Goal: Task Accomplishment & Management: Manage account settings

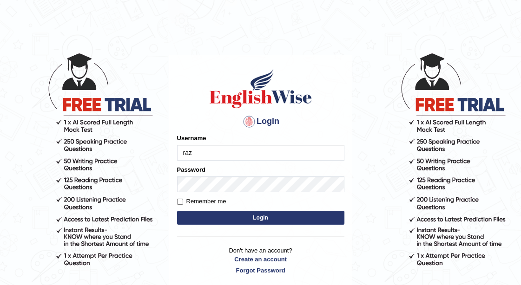
type input "razib_parramatta"
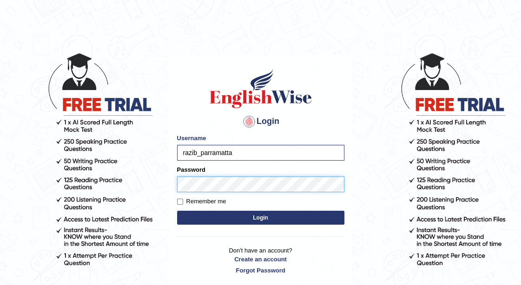
click at [177, 211] on button "Login" at bounding box center [260, 218] width 167 height 14
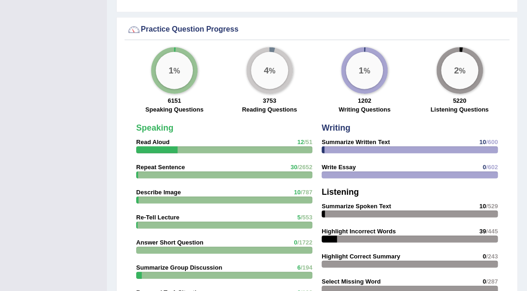
scroll to position [780, 0]
